Goal: Check status: Check status

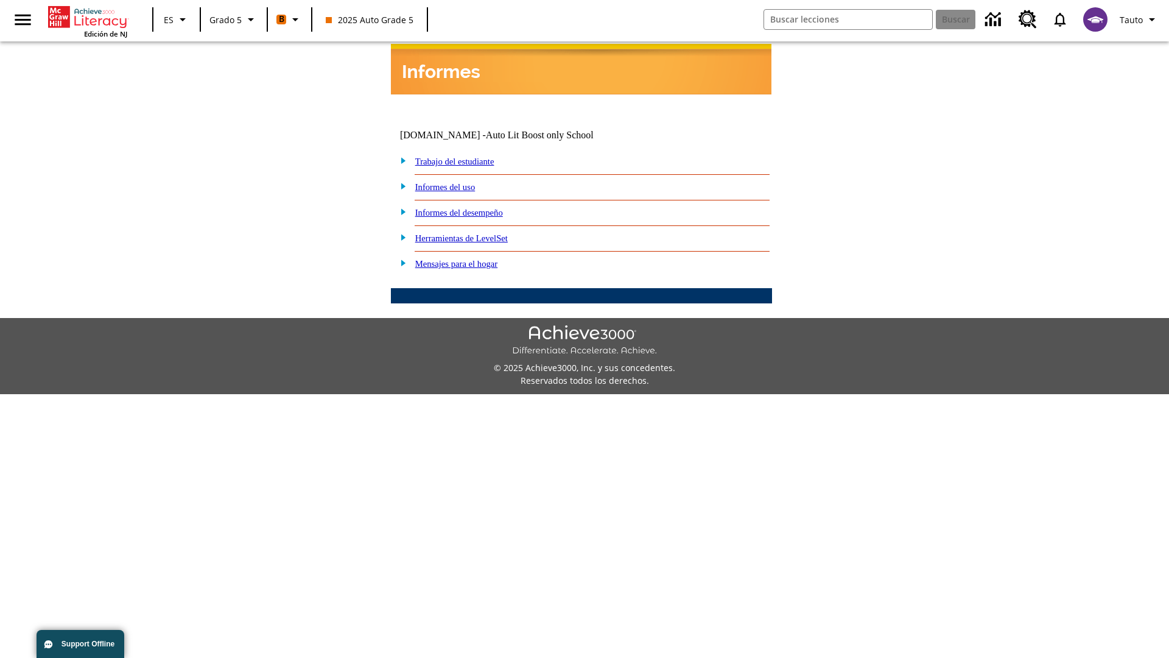
click at [475, 208] on link "Informes del desempeño" at bounding box center [459, 213] width 88 height 10
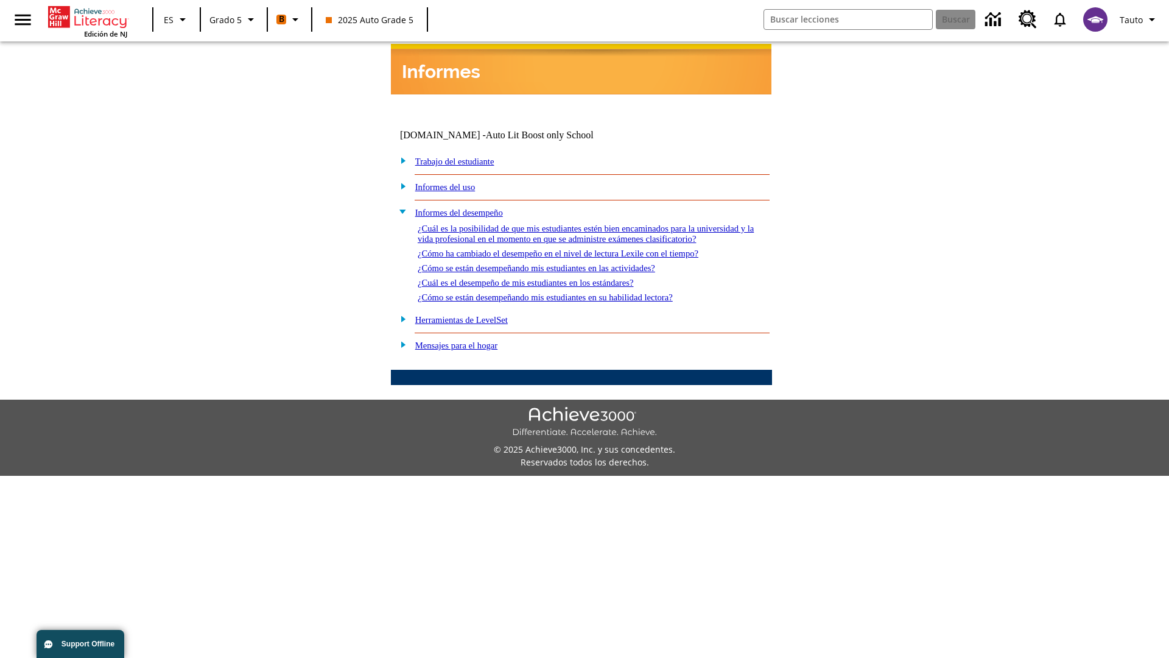
click at [567, 292] on link "¿Cómo se están desempeñando mis estudiantes en su habilidad lectora?" at bounding box center [545, 297] width 255 height 10
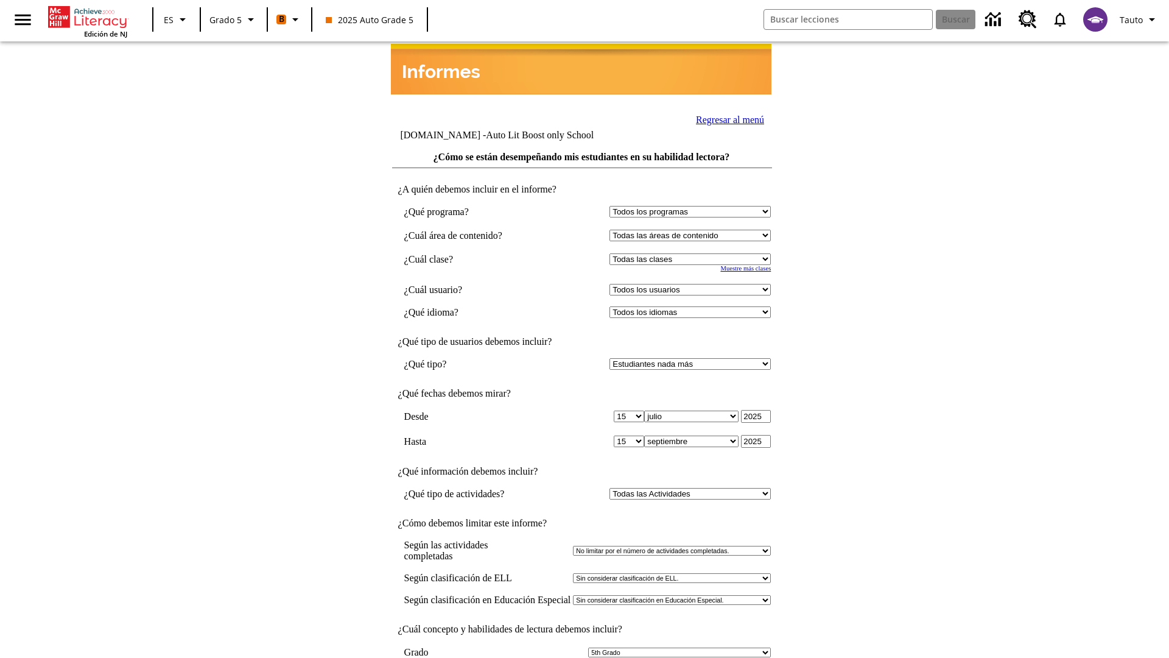
click at [693, 253] on select "Seleccionar una clase: Todas las clases 2025 Auto Grade 5 OL 2025 Auto Grade 6" at bounding box center [690, 259] width 161 height 12
select select "11133131"
click at [693, 284] on select "Todos los usuarios Cat, Sautoen Cat, Sautoes Cat, Sautoss Donotlogin, Sautoen T…" at bounding box center [690, 290] width 161 height 12
select select "21437107"
